Goal: Download file/media

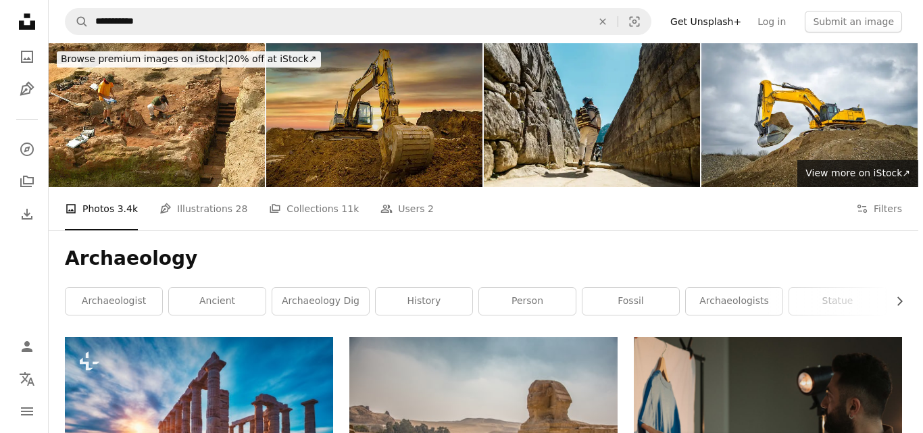
scroll to position [7906, 0]
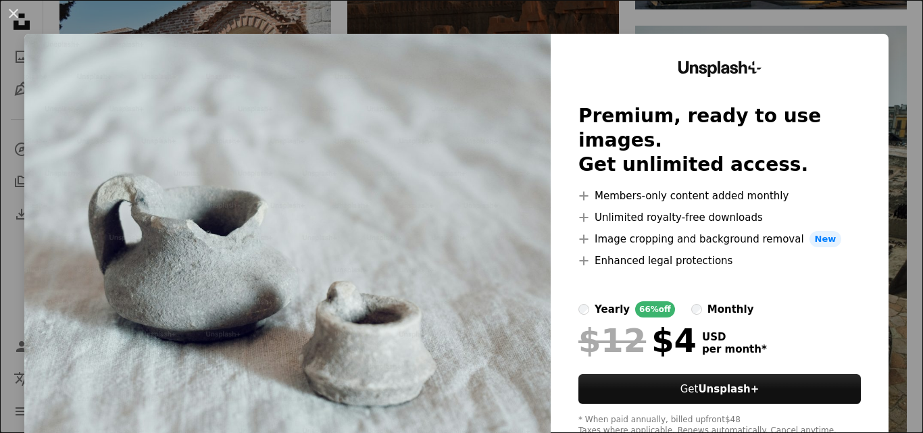
click at [626, 15] on div "An X shape Unsplash+ Premium, ready to use images. Get unlimited access. A plus…" at bounding box center [461, 216] width 923 height 433
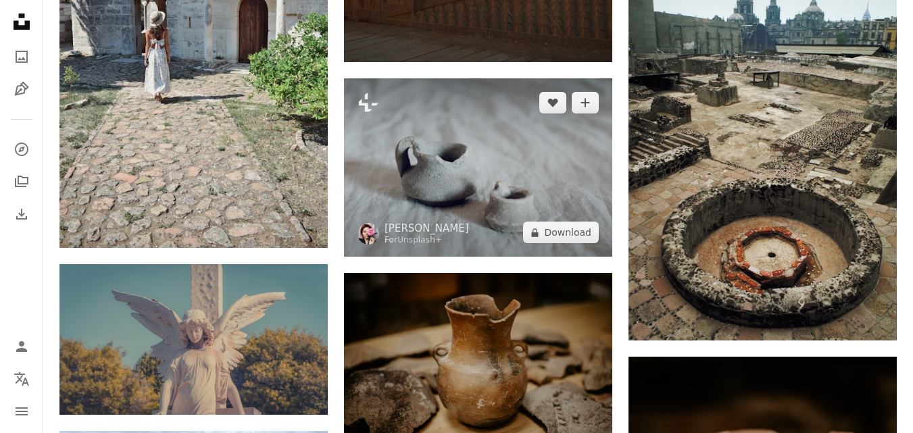
click at [472, 183] on img at bounding box center [478, 167] width 268 height 178
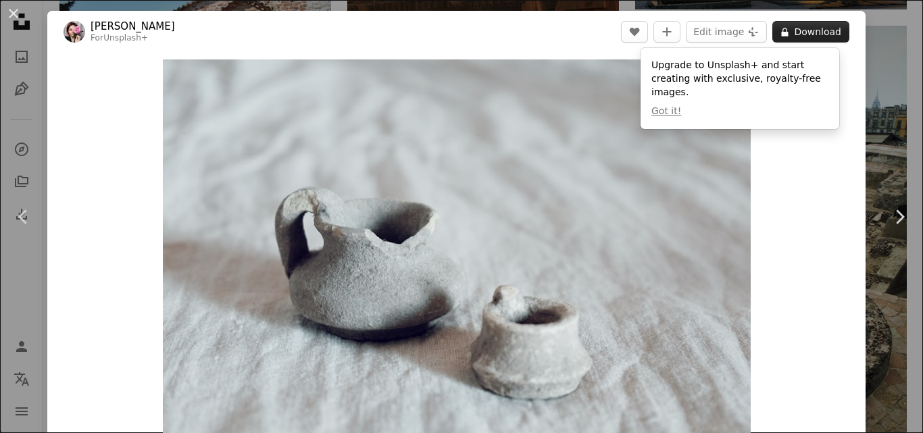
click at [817, 31] on button "A lock Download" at bounding box center [810, 32] width 77 height 22
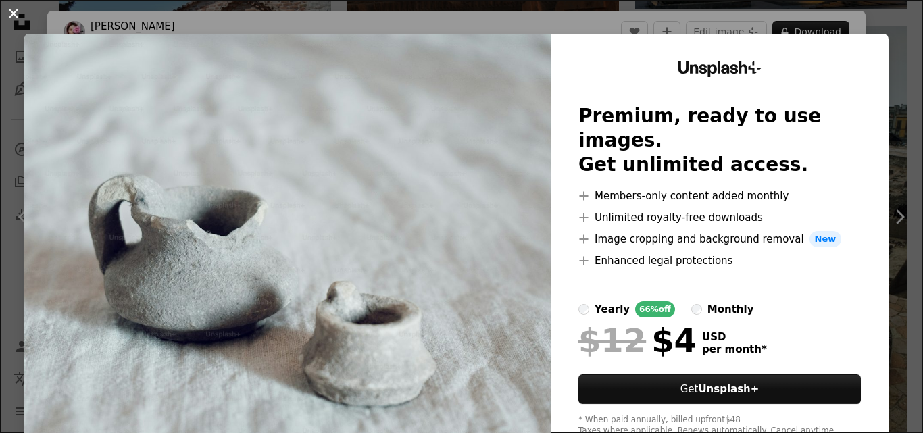
click at [16, 11] on button "An X shape" at bounding box center [13, 13] width 16 height 16
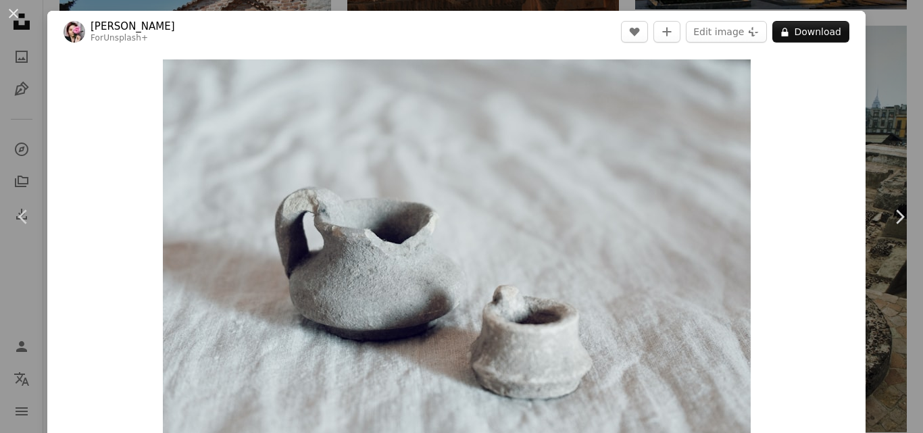
scroll to position [68, 0]
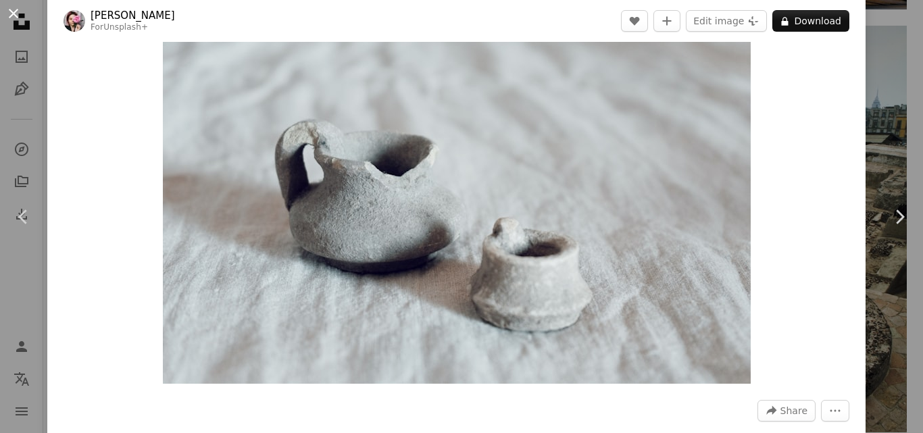
click at [18, 16] on button "An X shape" at bounding box center [13, 13] width 16 height 16
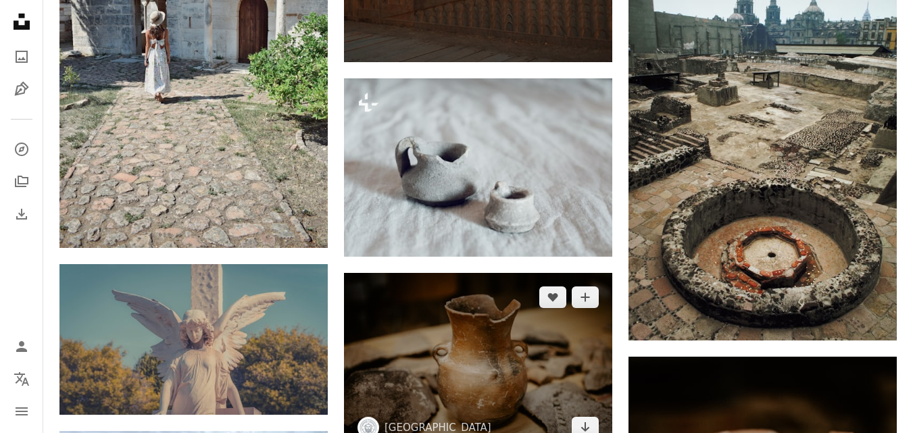
click at [509, 365] on img at bounding box center [478, 362] width 268 height 178
